Goal: Task Accomplishment & Management: Manage account settings

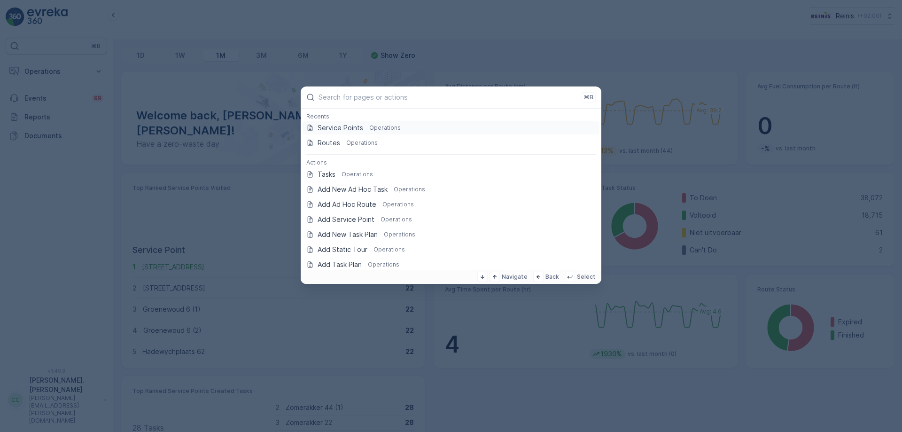
click at [359, 130] on p "Service Points" at bounding box center [341, 127] width 46 height 9
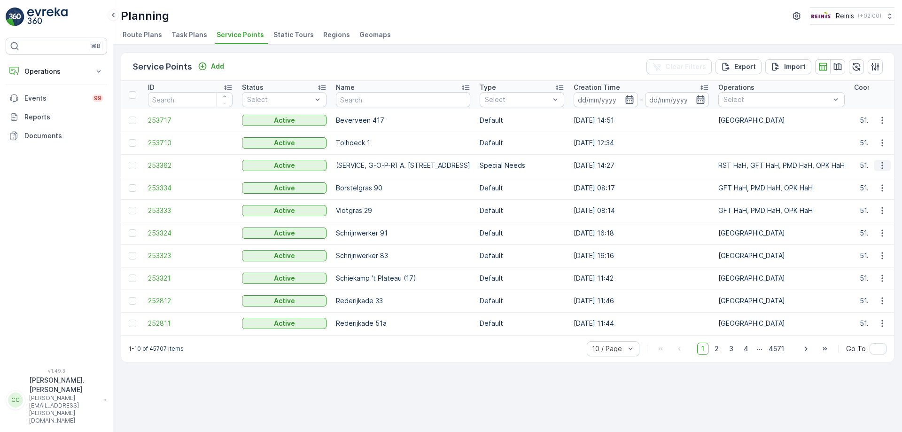
click at [885, 167] on icon "button" at bounding box center [881, 165] width 9 height 9
click at [856, 193] on span "Edit Service Point" at bounding box center [855, 192] width 56 height 9
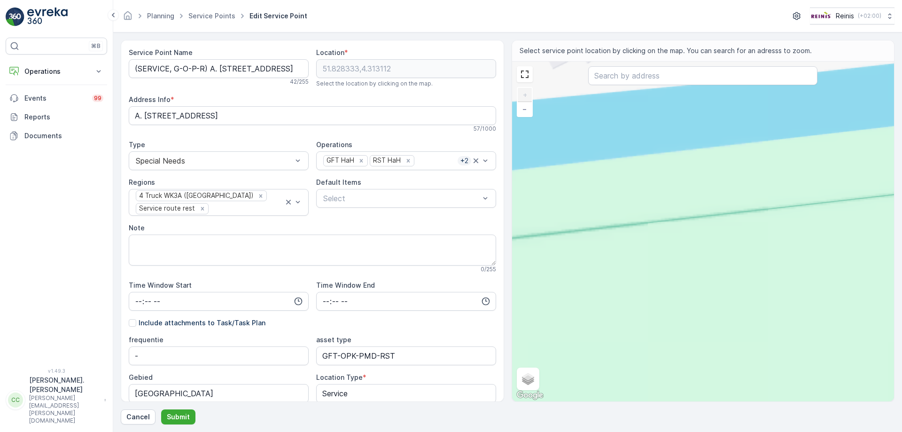
drag, startPoint x: 691, startPoint y: 246, endPoint x: 749, endPoint y: 419, distance: 182.2
click at [749, 419] on div "Service Point Name (SERVICE, G-O-P-R) A. Diepenbrockstraat 43 42 / 255 Location…" at bounding box center [508, 232] width 774 height 384
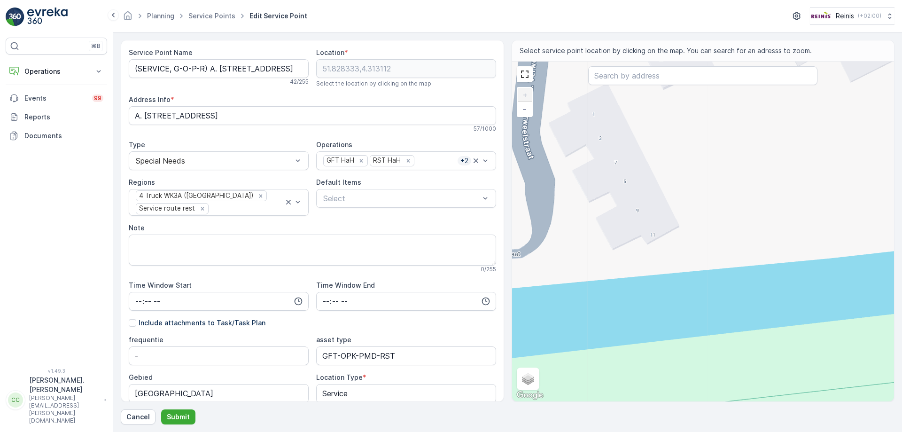
drag, startPoint x: 715, startPoint y: 297, endPoint x: 714, endPoint y: 416, distance: 119.3
click at [710, 411] on div "Service Point Name (SERVICE, G-O-P-R) A. Diepenbrockstraat 43 42 / 255 Location…" at bounding box center [508, 232] width 774 height 384
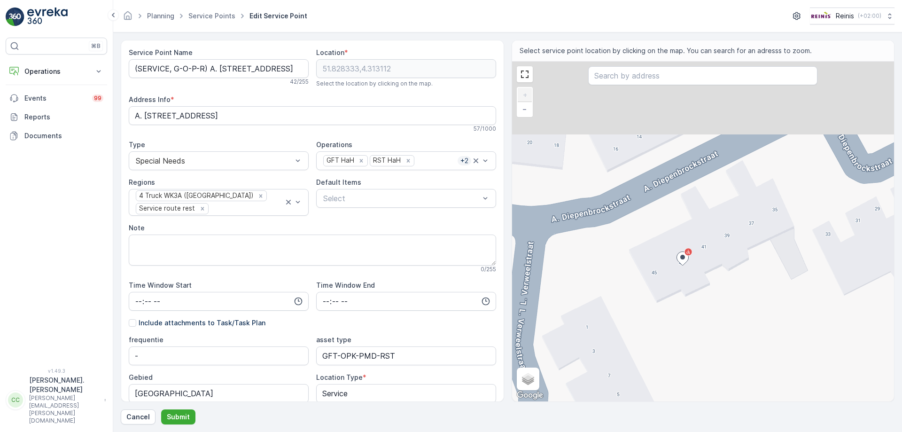
drag, startPoint x: 709, startPoint y: 296, endPoint x: 707, endPoint y: 387, distance: 90.7
click at [707, 390] on div "+ − Satellite Roadmap Terrain Hybrid Leaflet Keyboard shortcuts Map Data Map da…" at bounding box center [703, 232] width 382 height 340
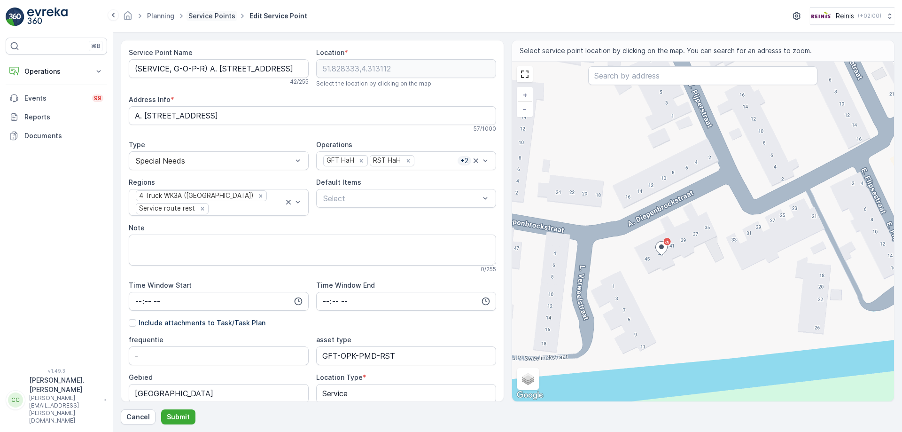
click at [218, 14] on link "Service Points" at bounding box center [211, 16] width 47 height 8
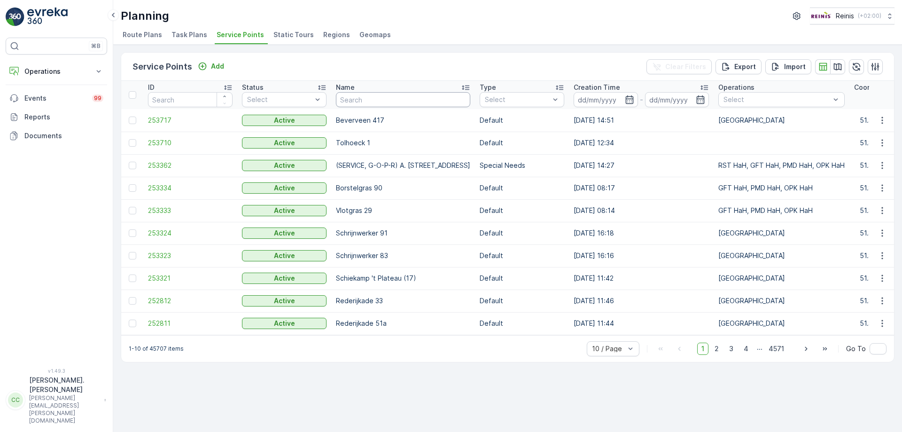
click at [408, 101] on input "text" at bounding box center [403, 99] width 134 height 15
type input "(SERVICE"
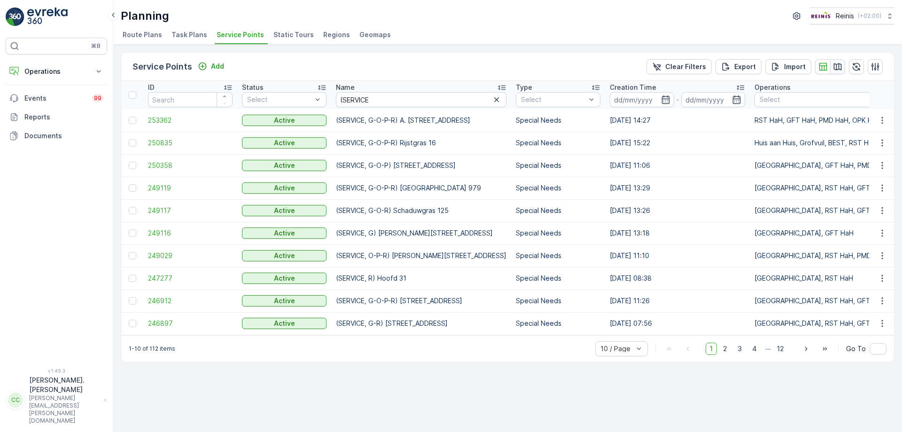
click at [837, 66] on icon "button" at bounding box center [837, 66] width 9 height 9
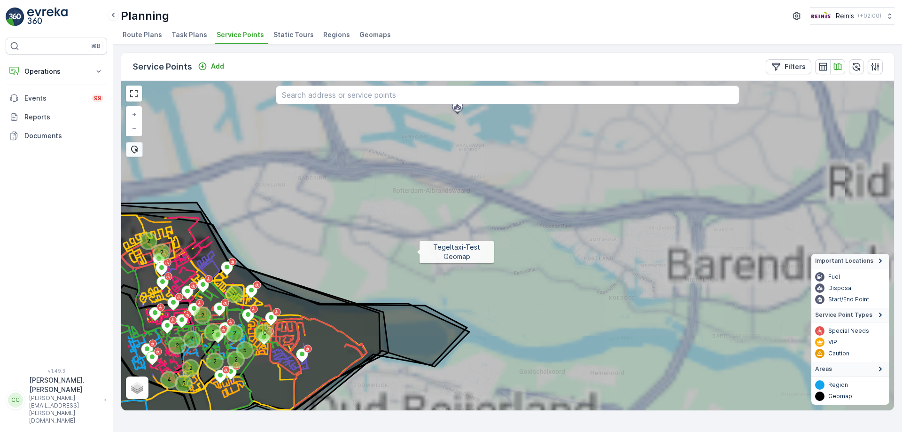
drag, startPoint x: 403, startPoint y: 266, endPoint x: 530, endPoint y: 180, distance: 153.2
click at [527, 183] on icon at bounding box center [530, 220] width 930 height 398
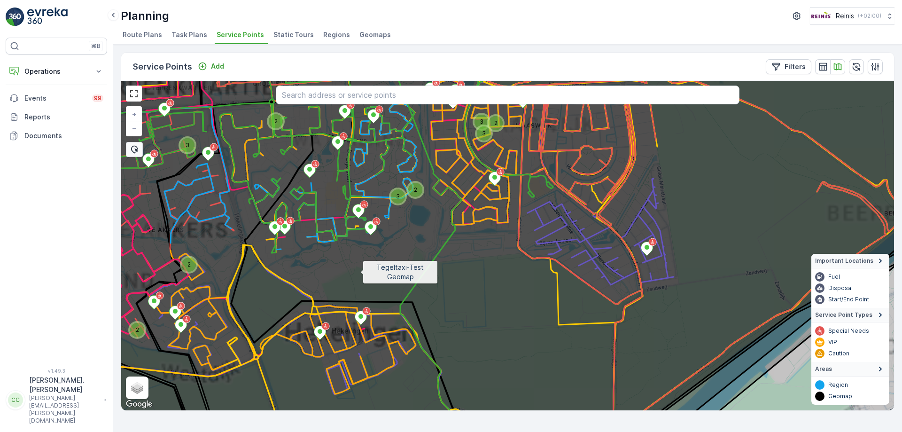
drag, startPoint x: 360, startPoint y: 272, endPoint x: 561, endPoint y: 209, distance: 210.6
click at [561, 209] on icon at bounding box center [508, 245] width 930 height 398
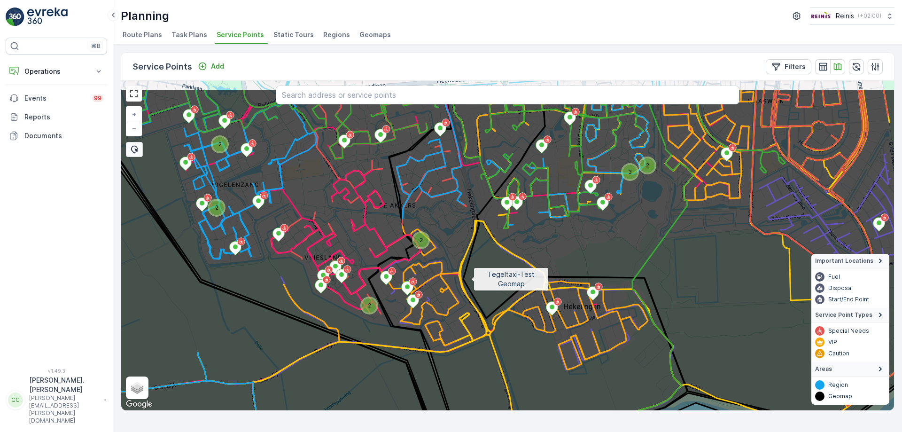
drag, startPoint x: 447, startPoint y: 237, endPoint x: 471, endPoint y: 279, distance: 49.0
click at [471, 279] on icon at bounding box center [532, 287] width 930 height 398
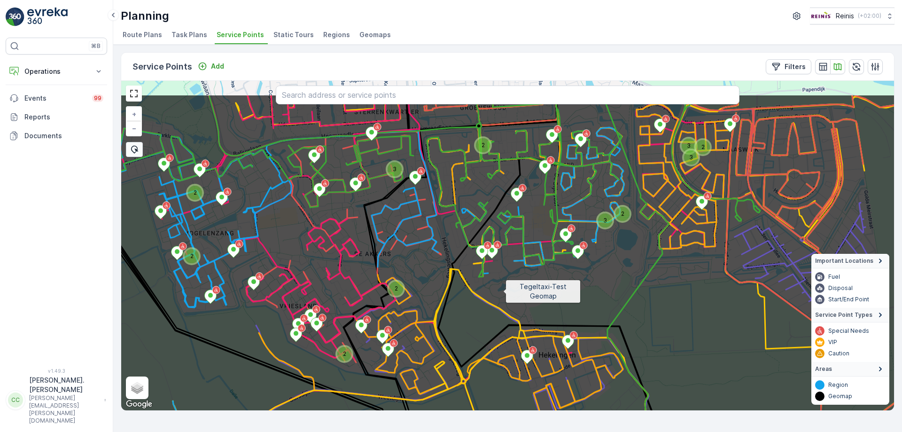
drag, startPoint x: 532, startPoint y: 241, endPoint x: 496, endPoint y: 295, distance: 64.6
click at [499, 294] on icon at bounding box center [483, 293] width 930 height 398
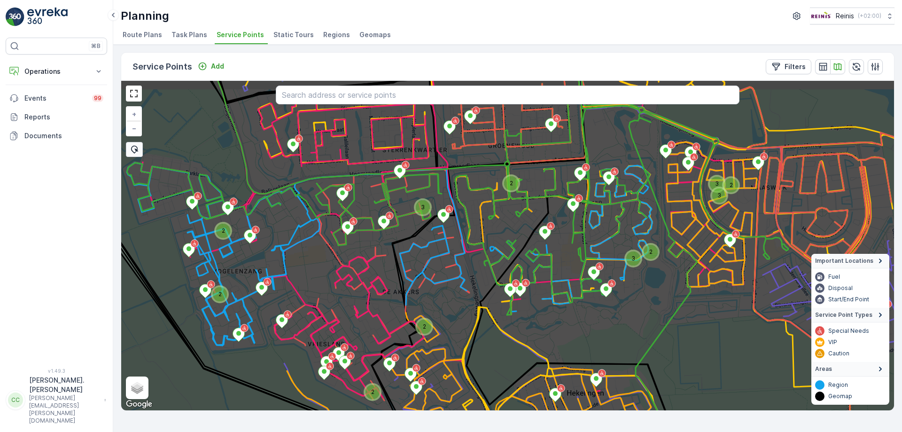
drag, startPoint x: 370, startPoint y: 240, endPoint x: 411, endPoint y: 272, distance: 52.8
click at [411, 272] on icon at bounding box center [547, 277] width 930 height 398
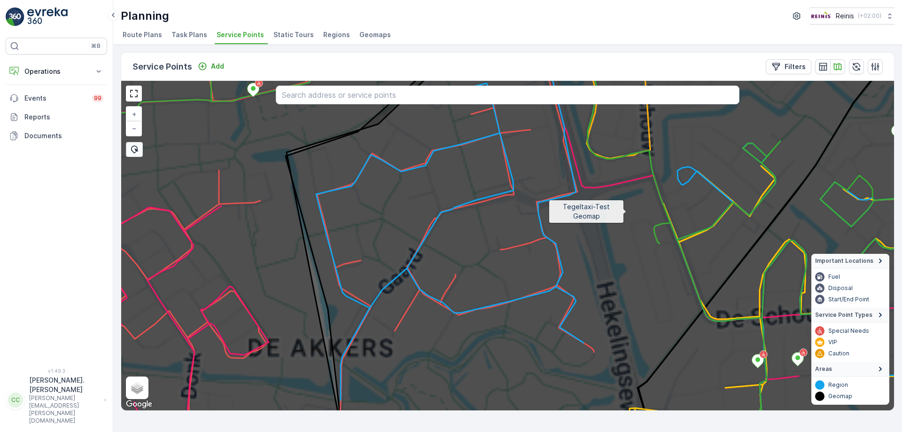
drag, startPoint x: 278, startPoint y: 290, endPoint x: 662, endPoint y: 187, distance: 397.3
click at [656, 193] on icon at bounding box center [508, 245] width 930 height 398
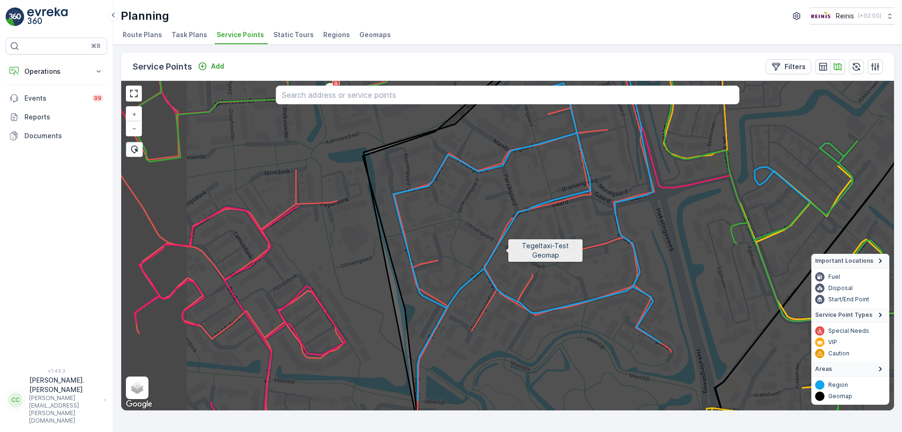
drag, startPoint x: 399, startPoint y: 251, endPoint x: 790, endPoint y: 207, distance: 393.7
click at [774, 211] on icon at bounding box center [585, 245] width 930 height 398
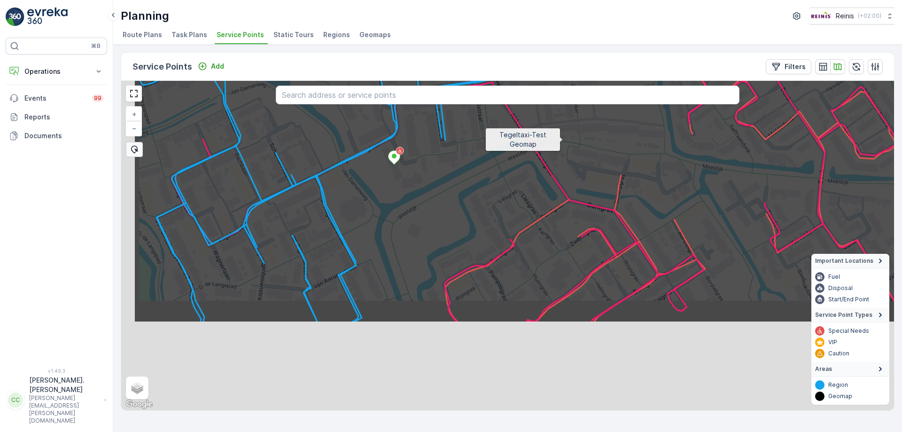
drag, startPoint x: 470, startPoint y: 264, endPoint x: 563, endPoint y: 139, distance: 156.4
click at [563, 139] on icon at bounding box center [598, 124] width 930 height 398
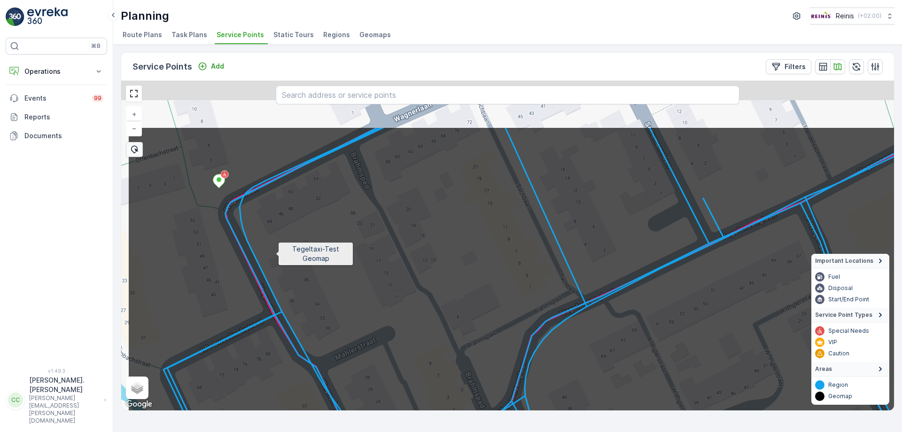
drag, startPoint x: 183, startPoint y: 168, endPoint x: 311, endPoint y: 280, distance: 170.4
click at [311, 280] on icon at bounding box center [592, 325] width 930 height 398
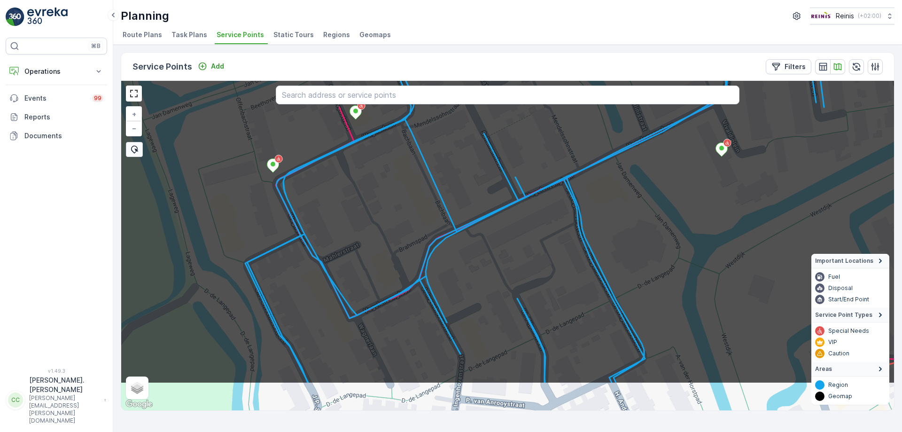
drag, startPoint x: 307, startPoint y: 255, endPoint x: 299, endPoint y: 218, distance: 37.9
click at [299, 219] on icon at bounding box center [563, 184] width 701 height 395
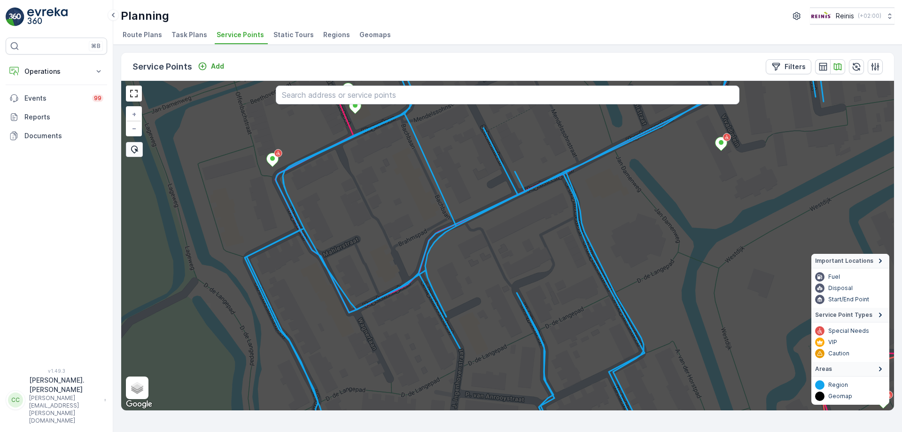
drag, startPoint x: 333, startPoint y: 309, endPoint x: 277, endPoint y: 187, distance: 133.8
click at [277, 187] on icon at bounding box center [508, 245] width 930 height 398
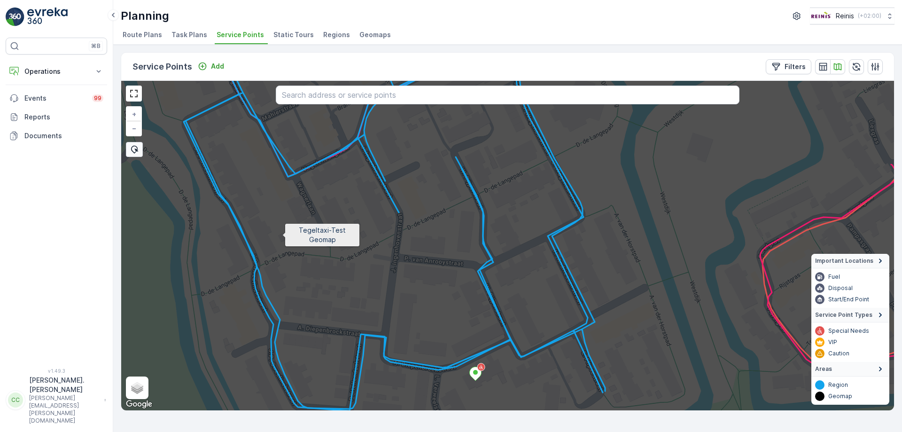
drag, startPoint x: 282, startPoint y: 225, endPoint x: 268, endPoint y: 167, distance: 59.8
click at [271, 173] on icon at bounding box center [508, 245] width 930 height 398
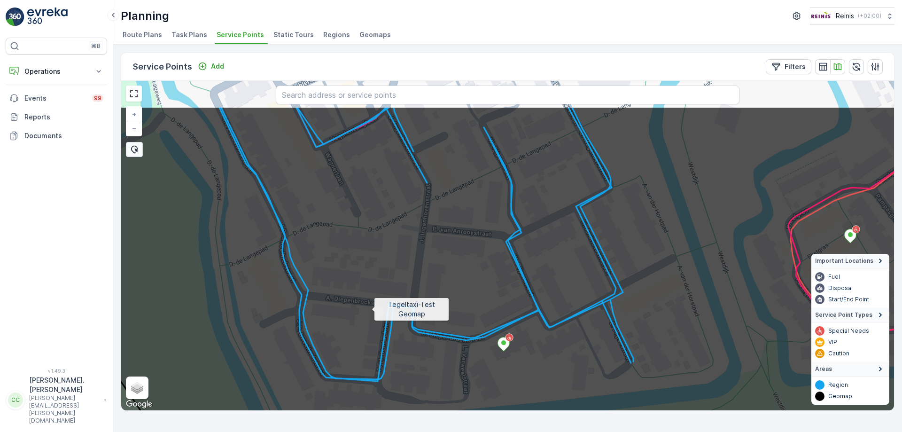
drag, startPoint x: 305, startPoint y: 228, endPoint x: 402, endPoint y: 323, distance: 135.8
click at [399, 325] on icon at bounding box center [555, 305] width 930 height 398
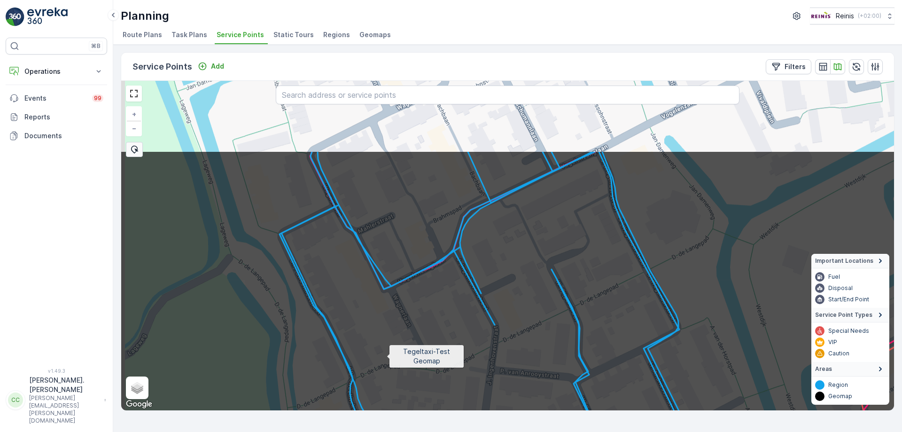
drag, startPoint x: 365, startPoint y: 244, endPoint x: 379, endPoint y: 370, distance: 127.1
click at [380, 383] on icon at bounding box center [528, 349] width 930 height 398
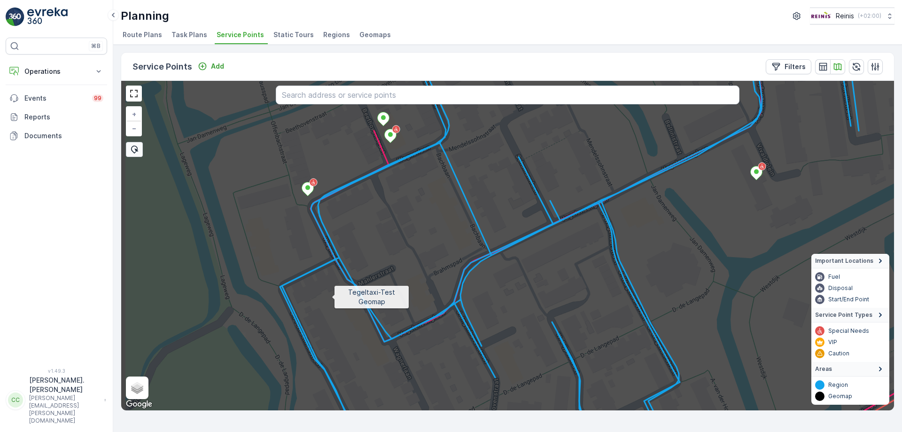
drag, startPoint x: 328, startPoint y: 289, endPoint x: 397, endPoint y: 431, distance: 158.0
click at [397, 431] on div "Service Points Add Filters Tegeltaxi-Test Geomap + − Satellite Roadmap Terrain …" at bounding box center [507, 238] width 789 height 387
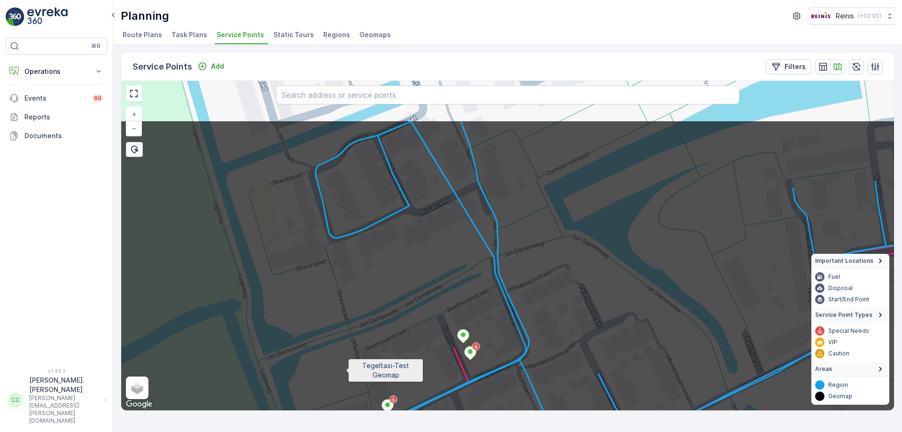
drag, startPoint x: 338, startPoint y: 292, endPoint x: 339, endPoint y: 343, distance: 51.2
click at [345, 371] on icon at bounding box center [517, 319] width 930 height 398
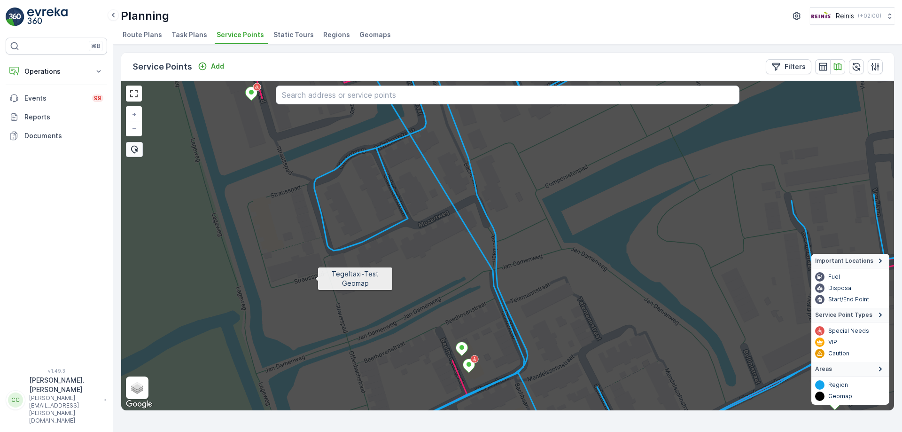
drag, startPoint x: 314, startPoint y: 275, endPoint x: 348, endPoint y: 382, distance: 111.7
click at [347, 381] on icon at bounding box center [509, 251] width 930 height 398
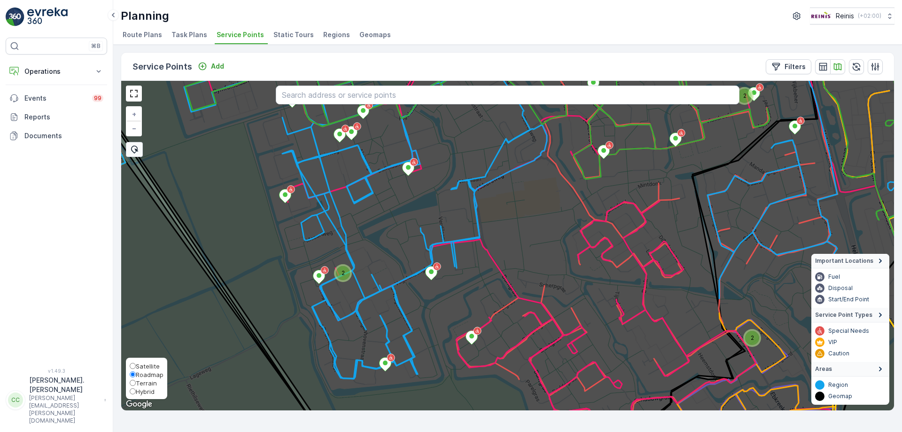
click at [147, 365] on span "Satellite" at bounding box center [148, 366] width 24 height 8
click at [136, 365] on input "Satellite" at bounding box center [133, 366] width 6 height 6
radio input "true"
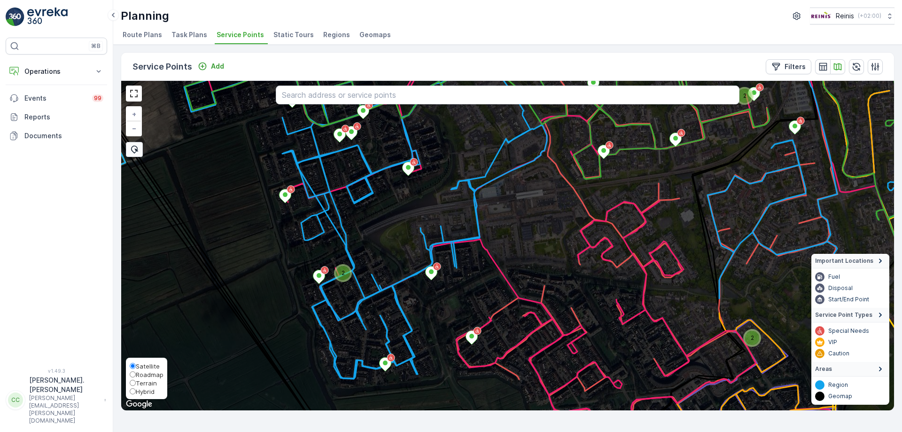
click at [132, 390] on input "Hybrid" at bounding box center [133, 391] width 6 height 6
radio input "true"
click at [132, 372] on input "Roadmap" at bounding box center [133, 374] width 6 height 6
radio input "true"
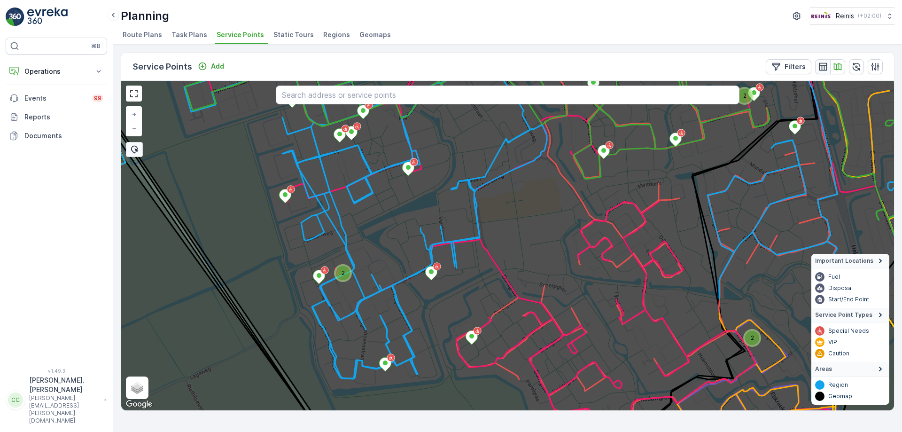
click at [825, 67] on icon "button" at bounding box center [822, 66] width 9 height 9
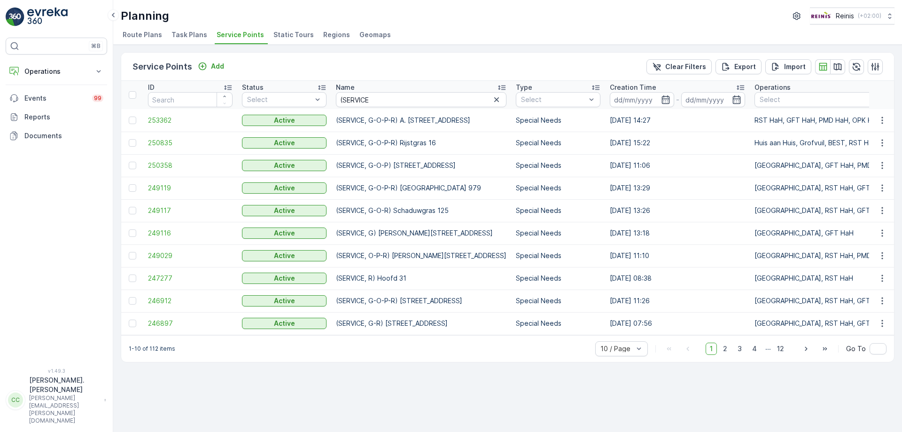
click at [454, 119] on td "(SERVICE, G-O-P-R) A. [STREET_ADDRESS]" at bounding box center [421, 120] width 180 height 23
click at [883, 119] on icon "button" at bounding box center [881, 120] width 9 height 9
click at [860, 134] on span "See More Details" at bounding box center [854, 134] width 54 height 9
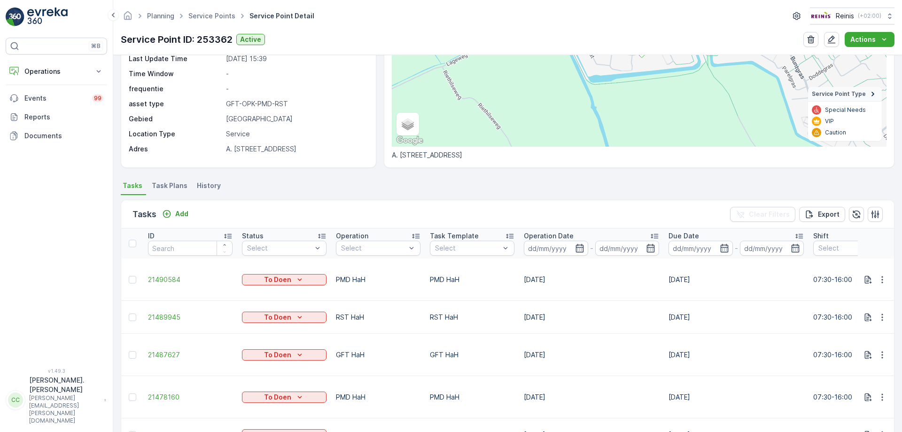
scroll to position [113, 0]
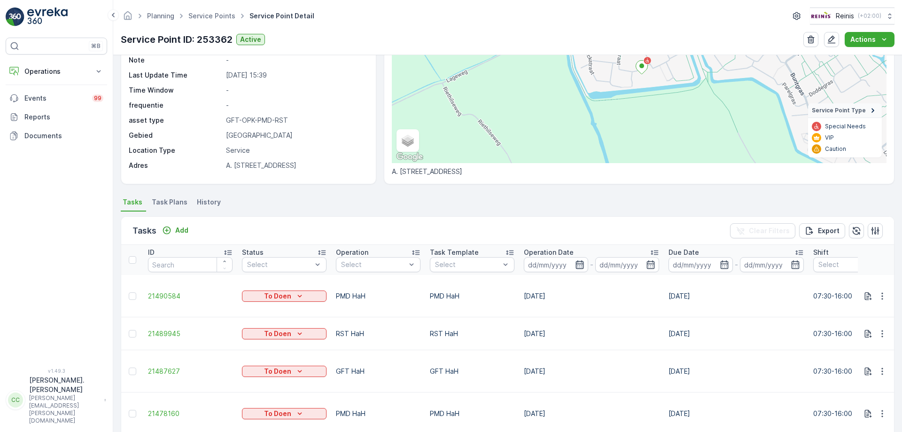
click at [581, 263] on icon "button" at bounding box center [579, 264] width 9 height 9
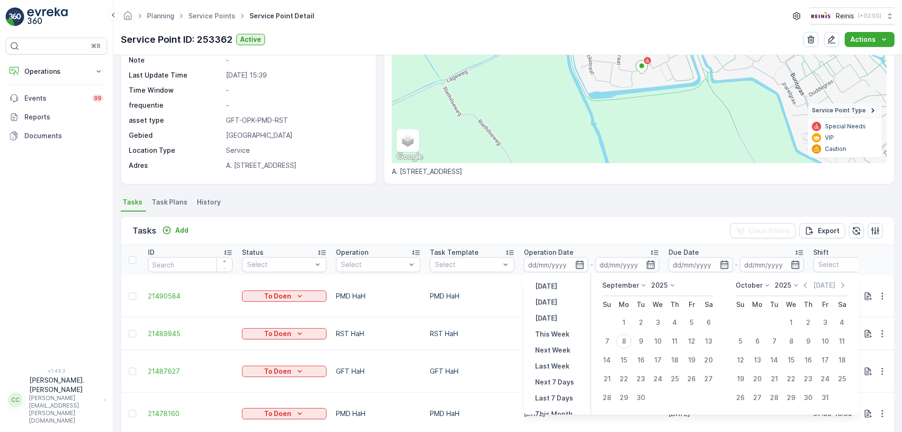
click at [555, 303] on button "[DATE]" at bounding box center [546, 301] width 30 height 11
type input "[DATE]"
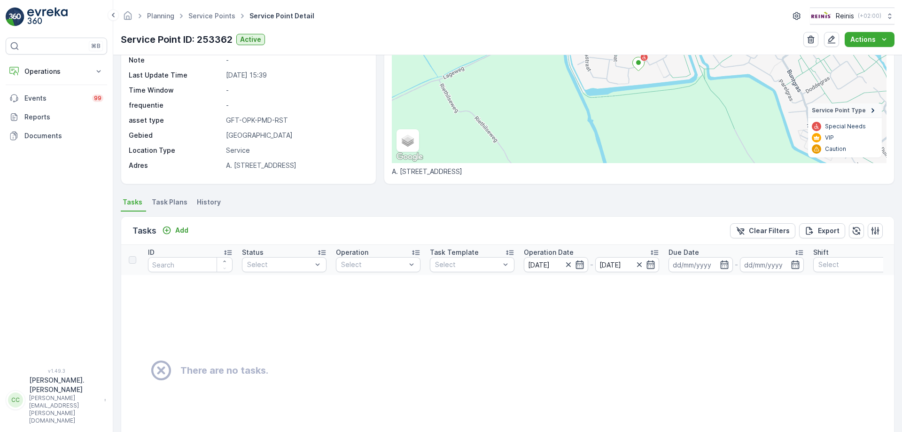
click at [170, 201] on span "Task Plans" at bounding box center [170, 201] width 36 height 9
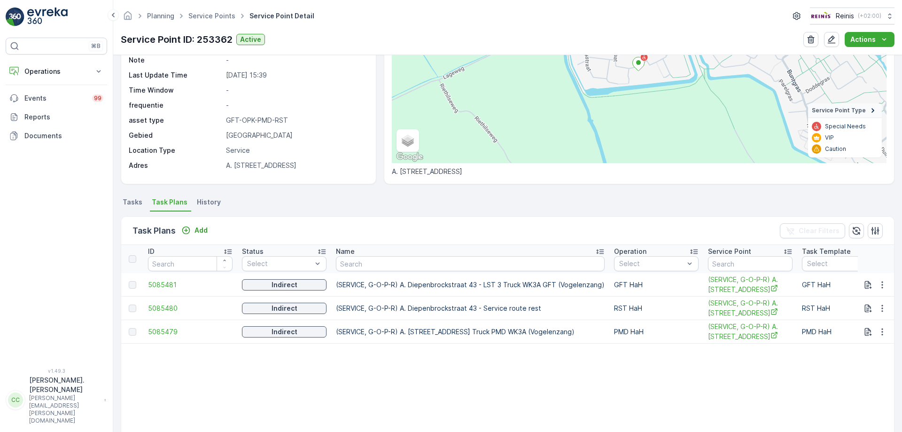
click at [132, 201] on span "Tasks" at bounding box center [133, 201] width 20 height 9
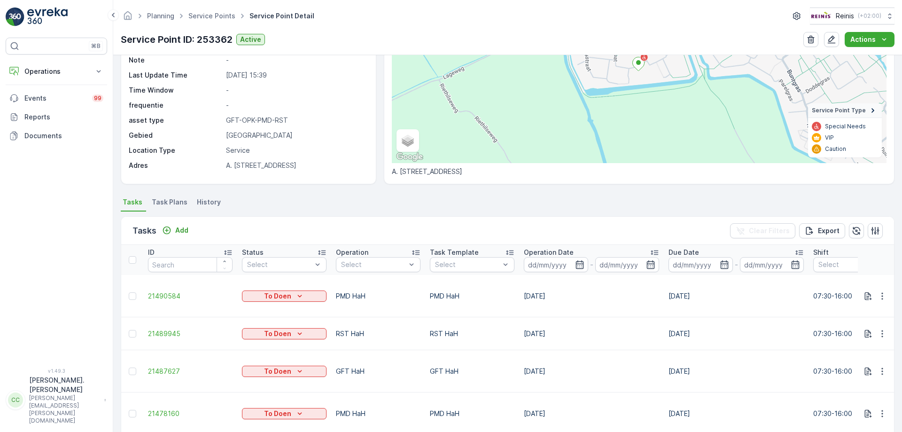
click at [203, 205] on span "History" at bounding box center [209, 201] width 24 height 9
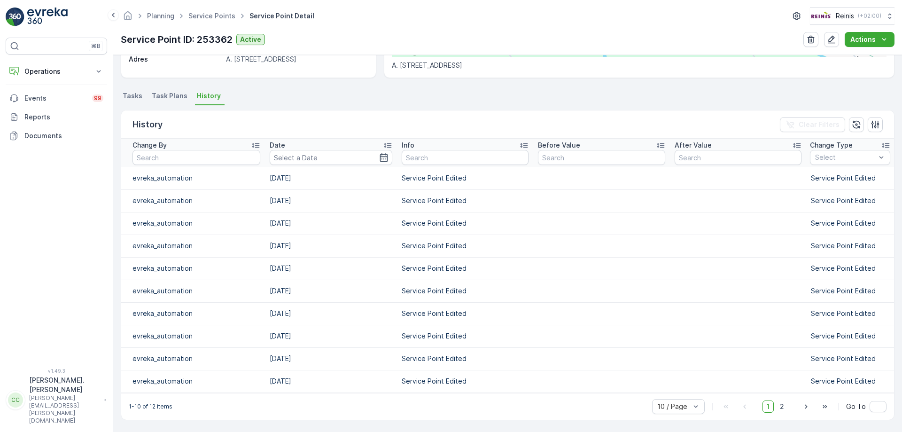
scroll to position [220, 0]
click at [782, 406] on span "2" at bounding box center [781, 406] width 13 height 12
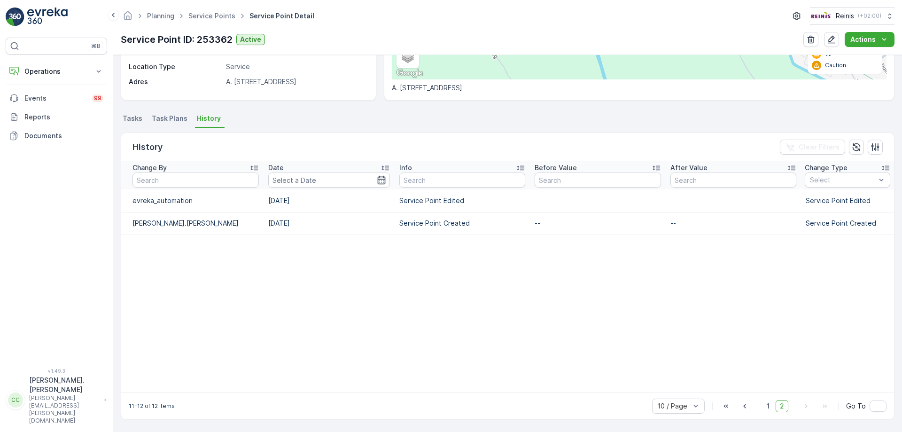
scroll to position [197, 0]
click at [134, 116] on span "Tasks" at bounding box center [133, 118] width 20 height 9
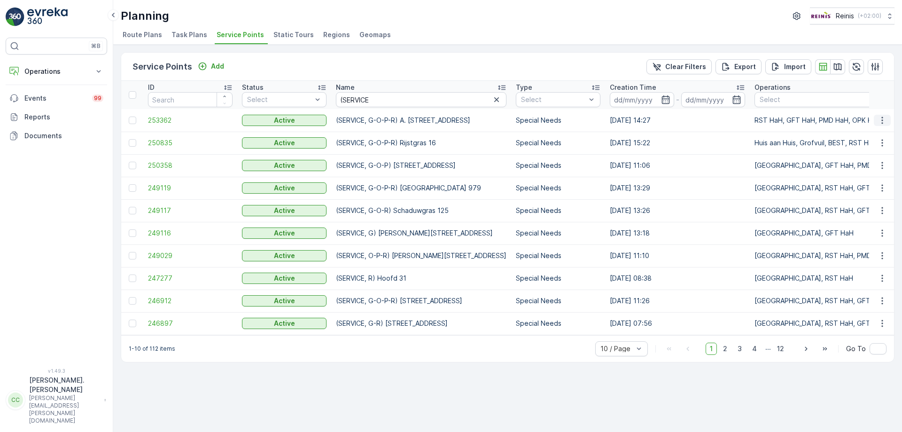
click at [882, 123] on icon "button" at bounding box center [881, 119] width 1 height 7
click at [855, 146] on span "Edit Service Point" at bounding box center [855, 147] width 56 height 9
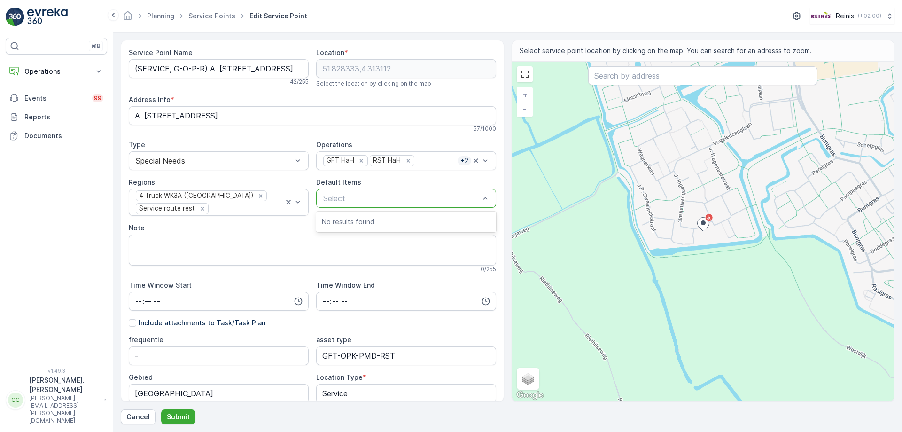
click at [353, 197] on div at bounding box center [401, 198] width 158 height 8
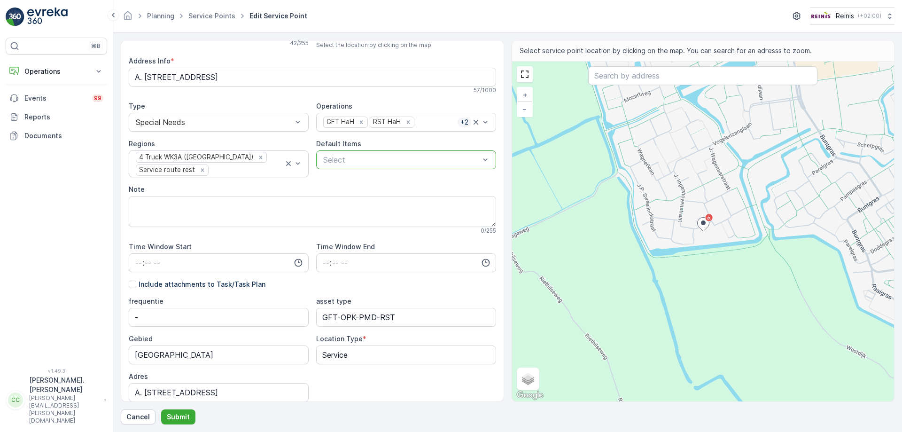
scroll to position [77, 0]
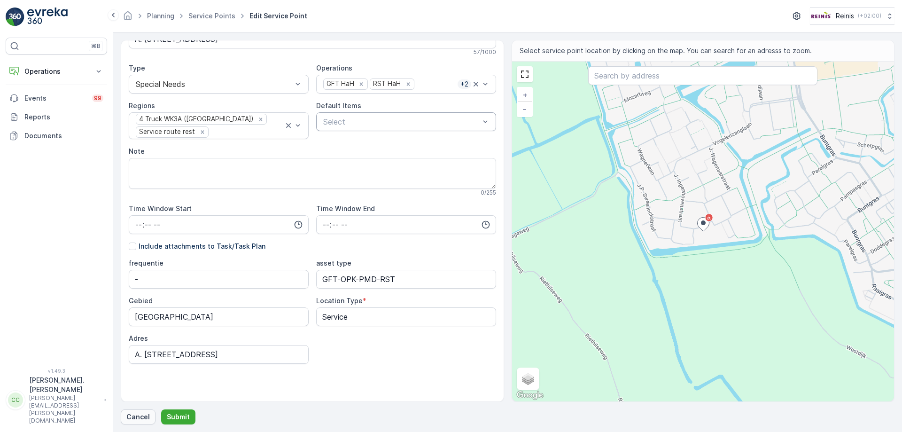
click at [139, 417] on p "Cancel" at bounding box center [137, 416] width 23 height 9
